Goal: Find specific page/section: Find specific page/section

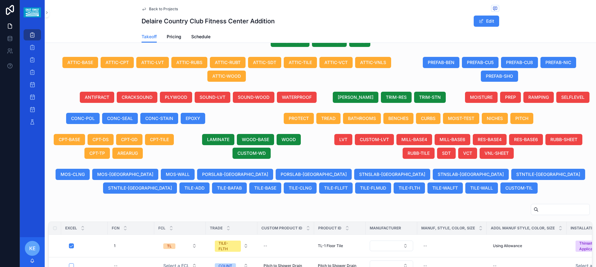
scroll to position [229, 0]
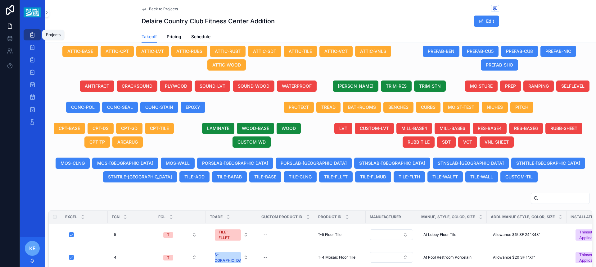
click at [30, 34] on icon "scrollable content" at bounding box center [32, 35] width 6 height 6
